Goal: Task Accomplishment & Management: Manage account settings

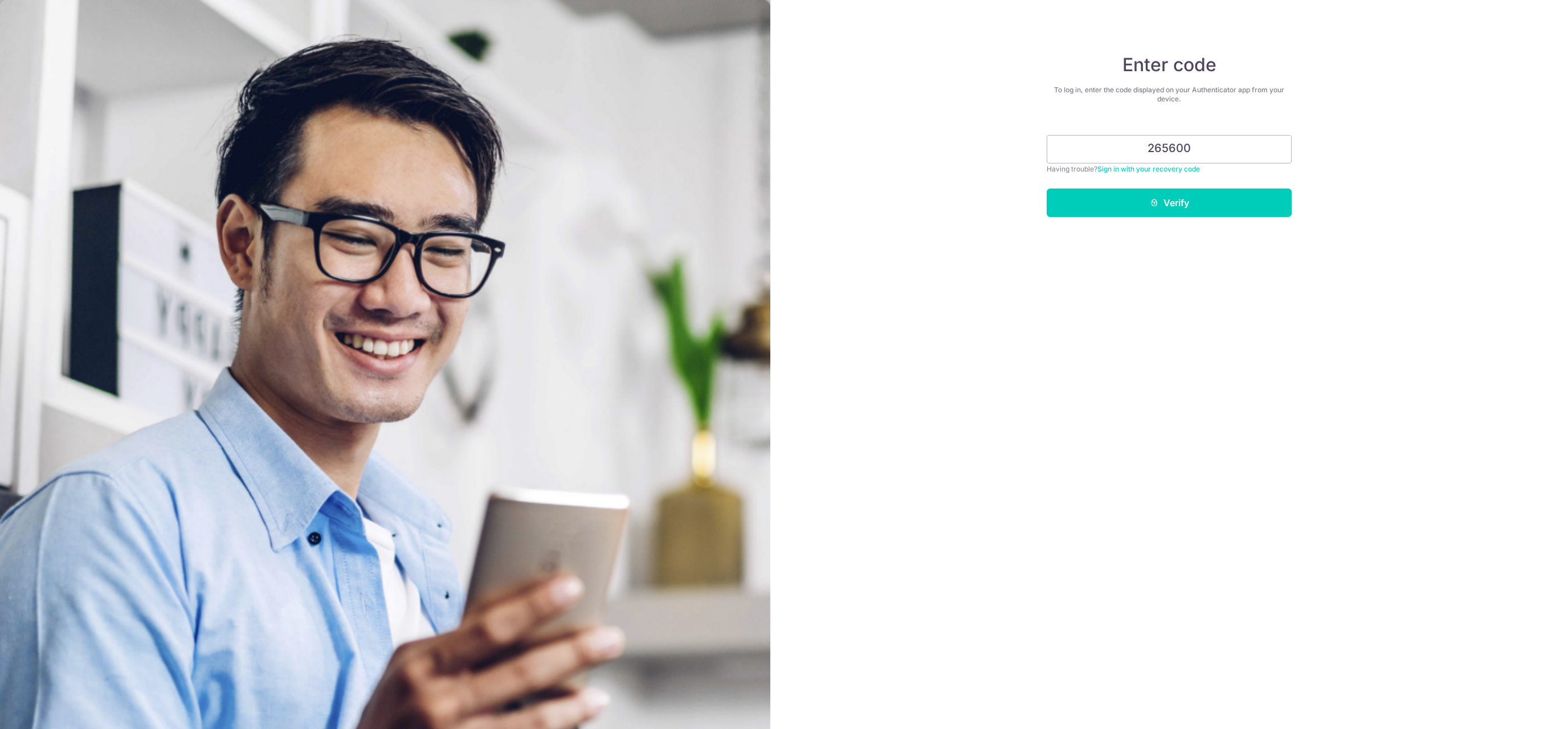
type input "265600"
click at [1046, 189] on button "Verify" at bounding box center [1168, 203] width 245 height 28
